Goal: Information Seeking & Learning: Learn about a topic

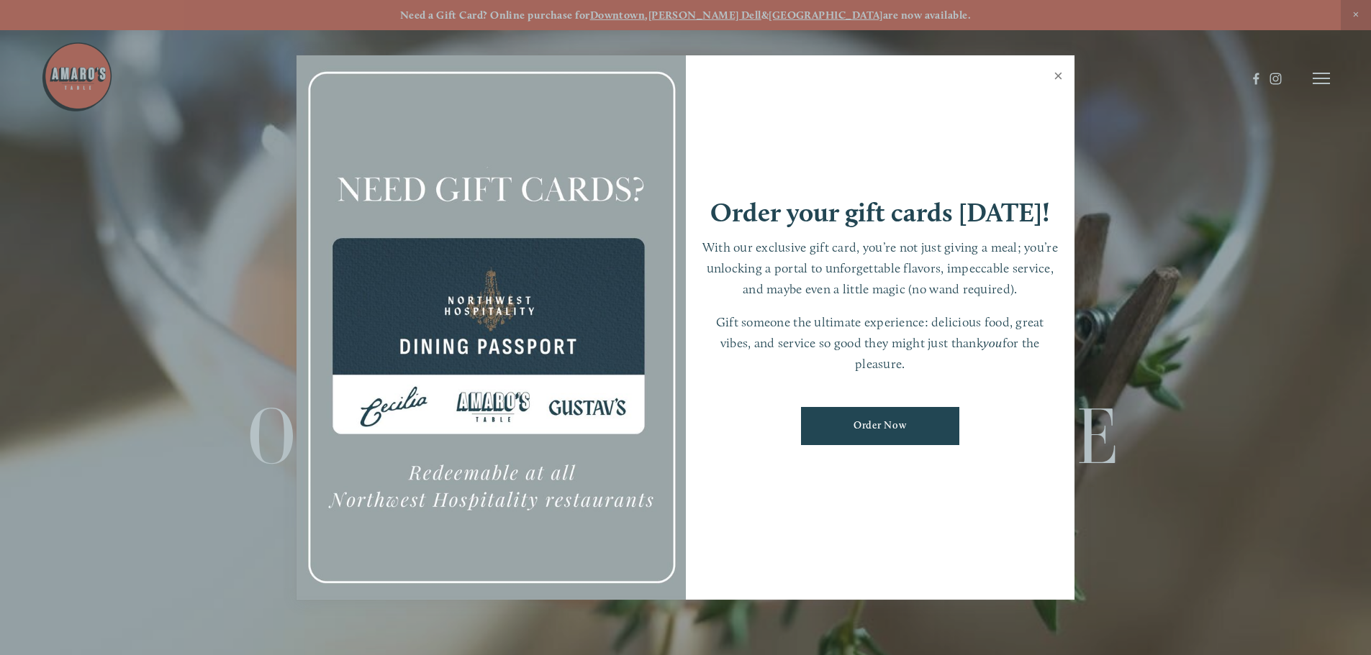
click at [1061, 74] on link "Close" at bounding box center [1058, 78] width 28 height 40
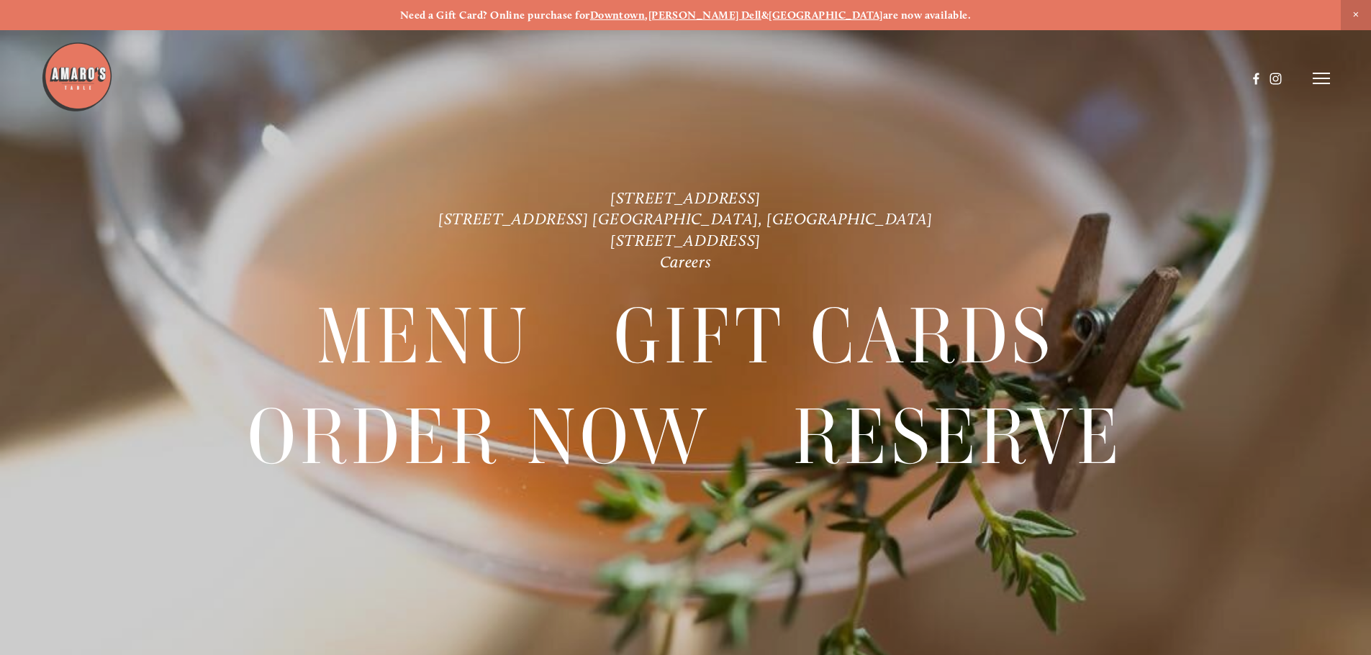
click at [1056, 73] on div at bounding box center [643, 78] width 1205 height 75
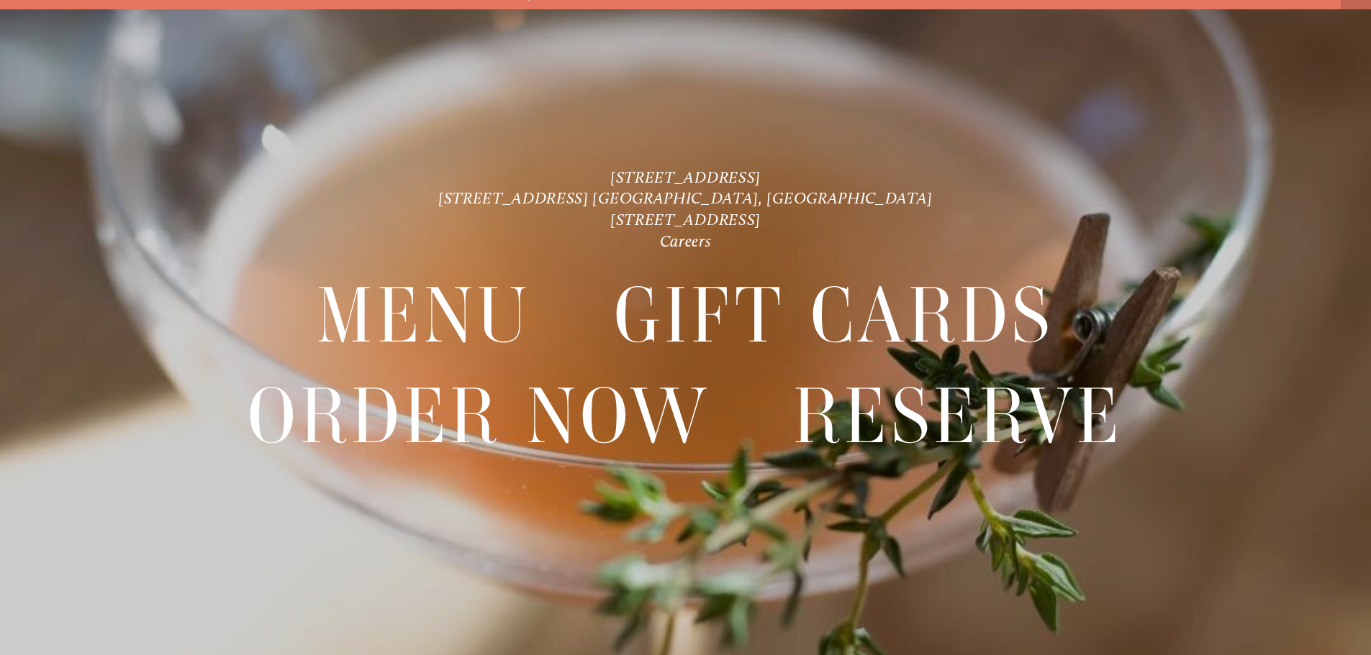
scroll to position [30, 0]
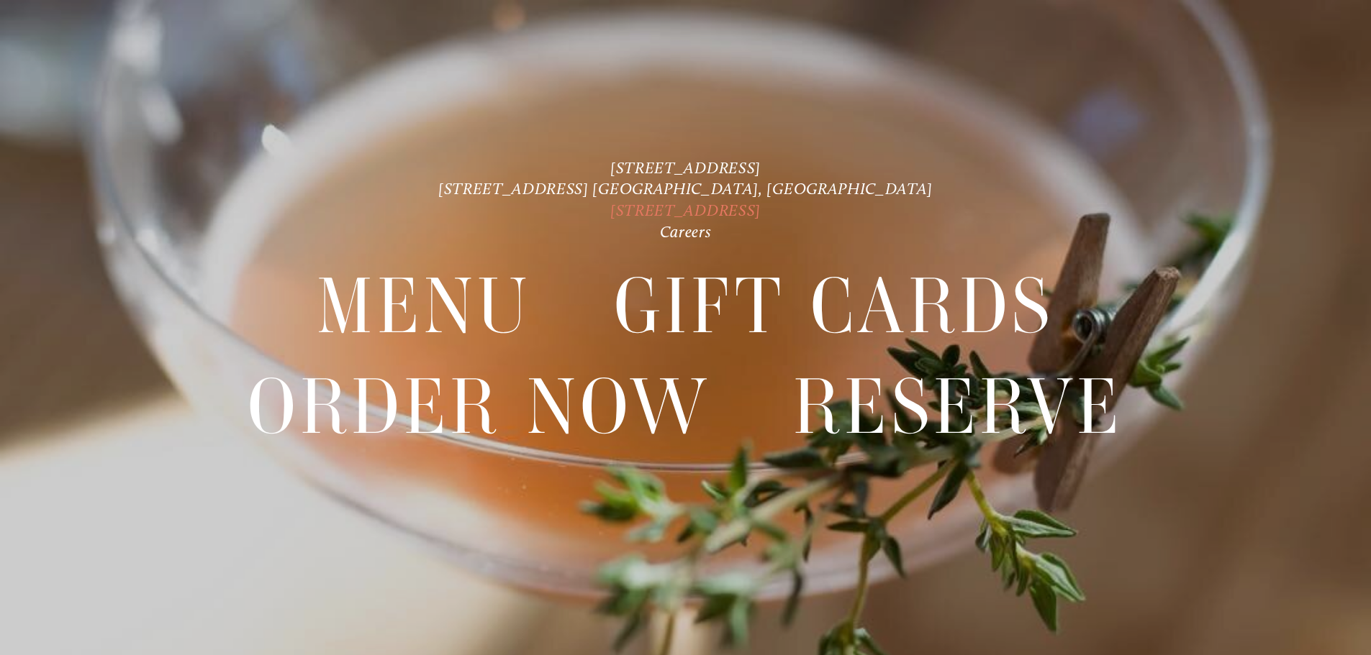
click at [613, 209] on link "[STREET_ADDRESS]" at bounding box center [685, 210] width 150 height 19
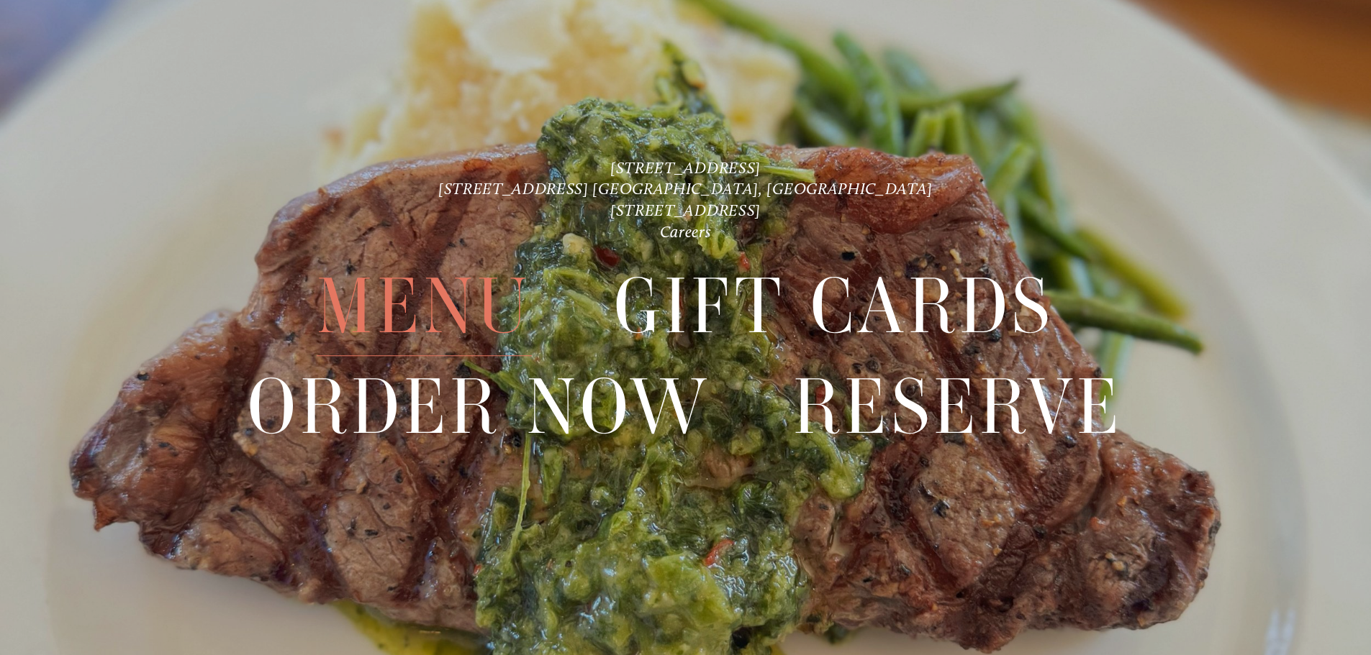
click at [384, 304] on span "Menu" at bounding box center [424, 307] width 214 height 99
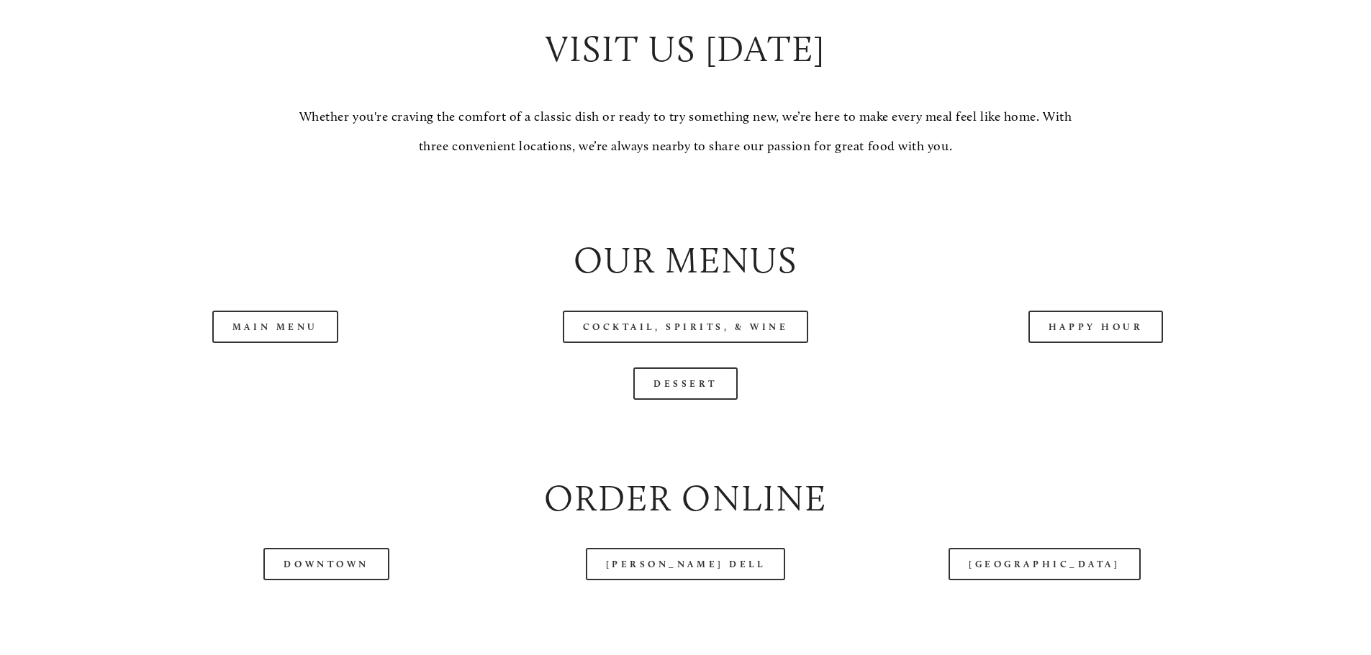
scroll to position [1487, 0]
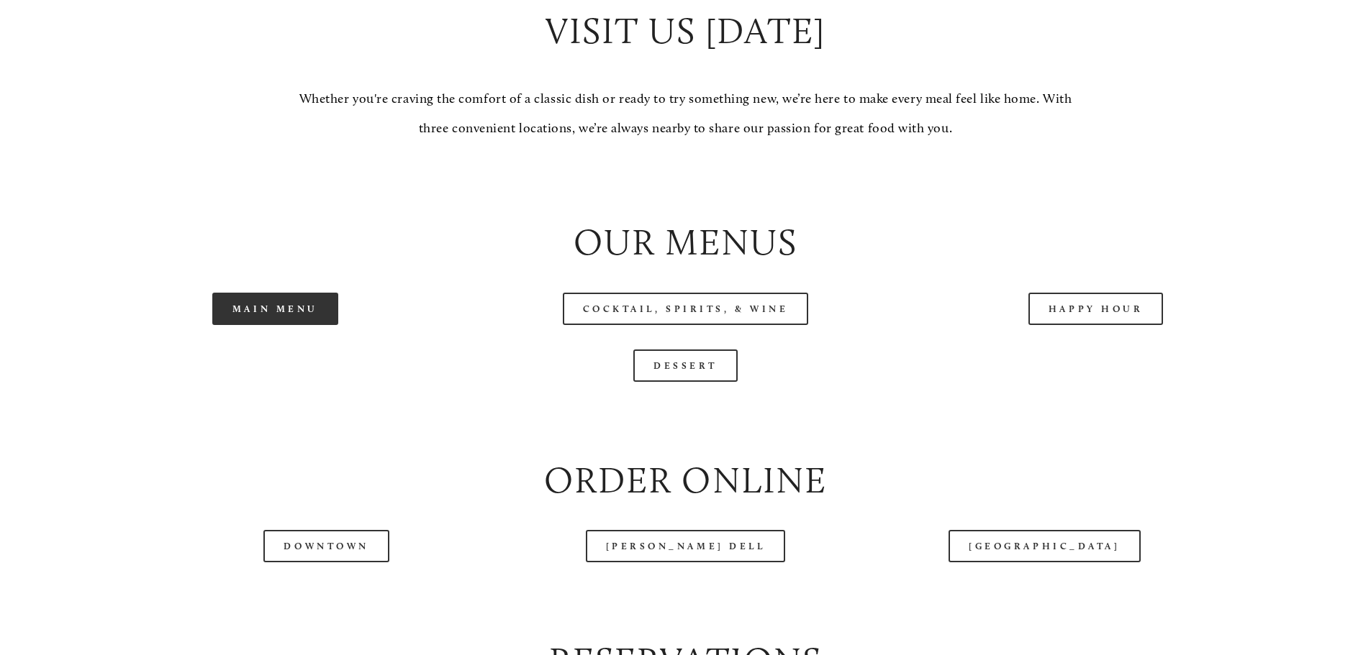
click at [282, 325] on link "Main Menu" at bounding box center [275, 309] width 126 height 32
click at [1094, 325] on link "Happy Hour" at bounding box center [1095, 309] width 135 height 32
